Goal: Ask a question

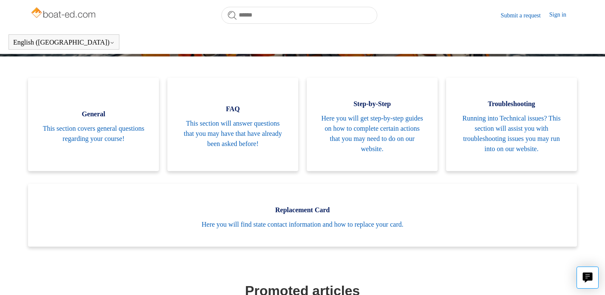
scroll to position [114, 0]
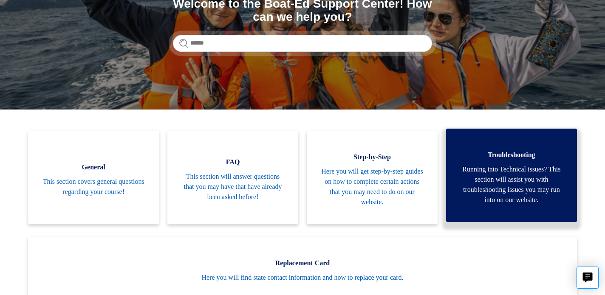
click at [549, 205] on link "Troubleshooting Running into Technical issues? This section will assist you wit…" at bounding box center [511, 175] width 131 height 93
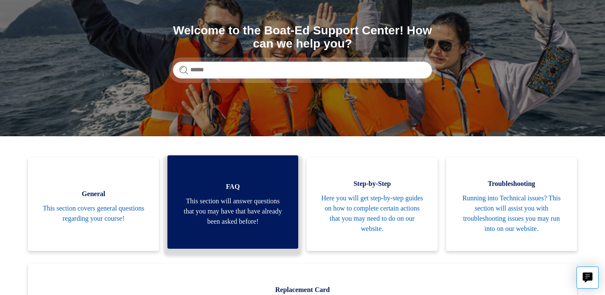
scroll to position [0, 0]
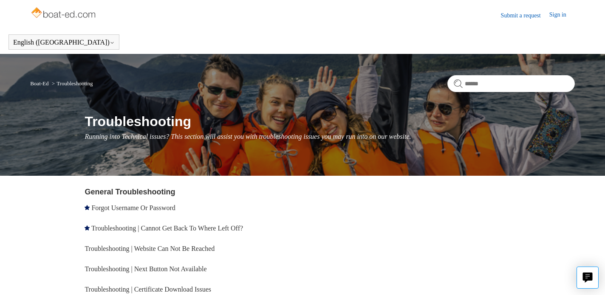
scroll to position [114, 0]
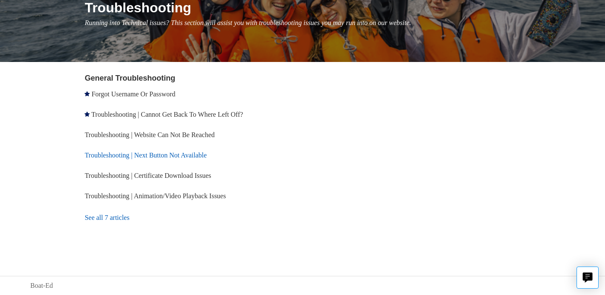
click at [159, 155] on link "Troubleshooting | Next Button Not Available" at bounding box center [146, 155] width 122 height 7
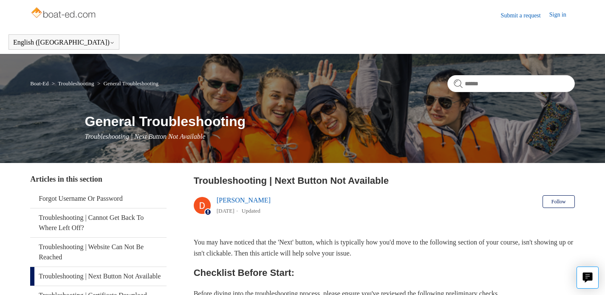
click at [510, 12] on link "Submit a request" at bounding box center [525, 15] width 48 height 9
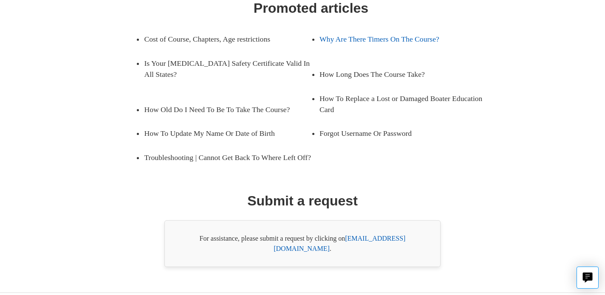
scroll to position [163, 0]
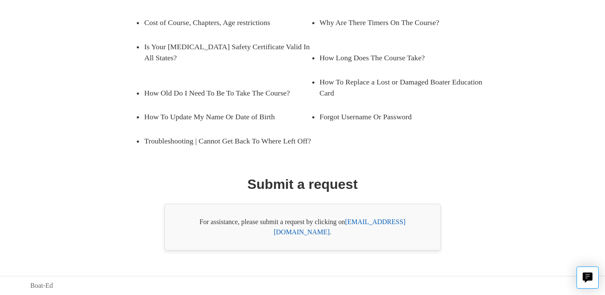
click at [377, 233] on link "support@boat-ed.com" at bounding box center [340, 226] width 132 height 17
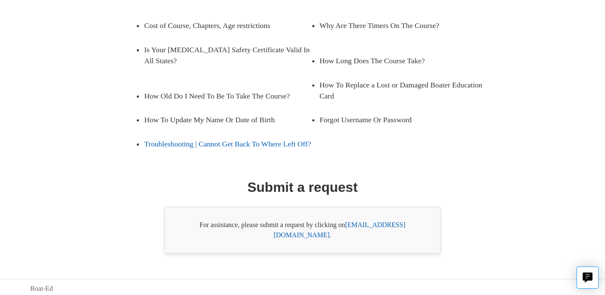
scroll to position [0, 0]
